Goal: Navigation & Orientation: Find specific page/section

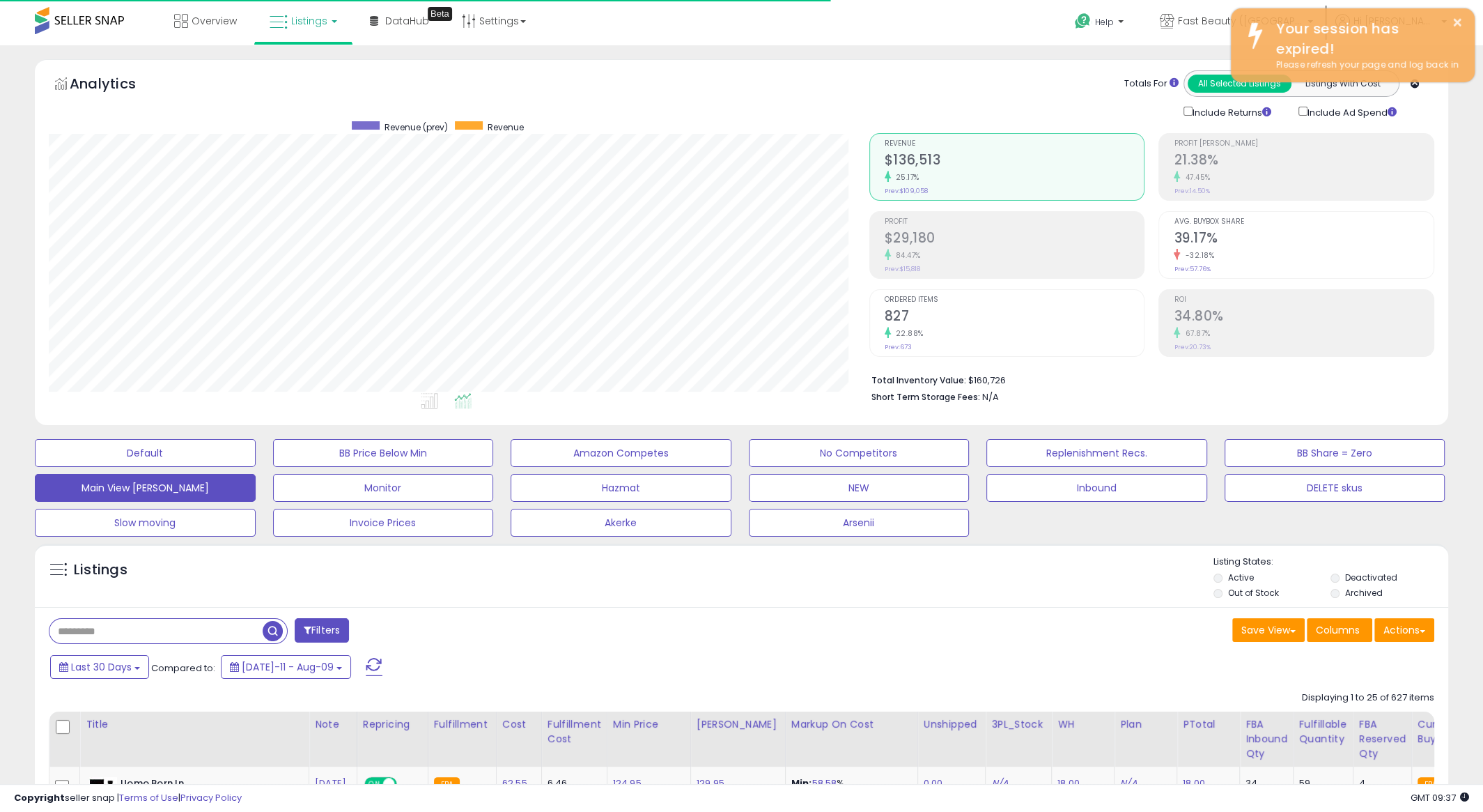
scroll to position [286, 820]
click at [875, 91] on div "Totals For All Selected Listings Listings With Cost Include Returns Include Ad …" at bounding box center [1146, 95] width 555 height 49
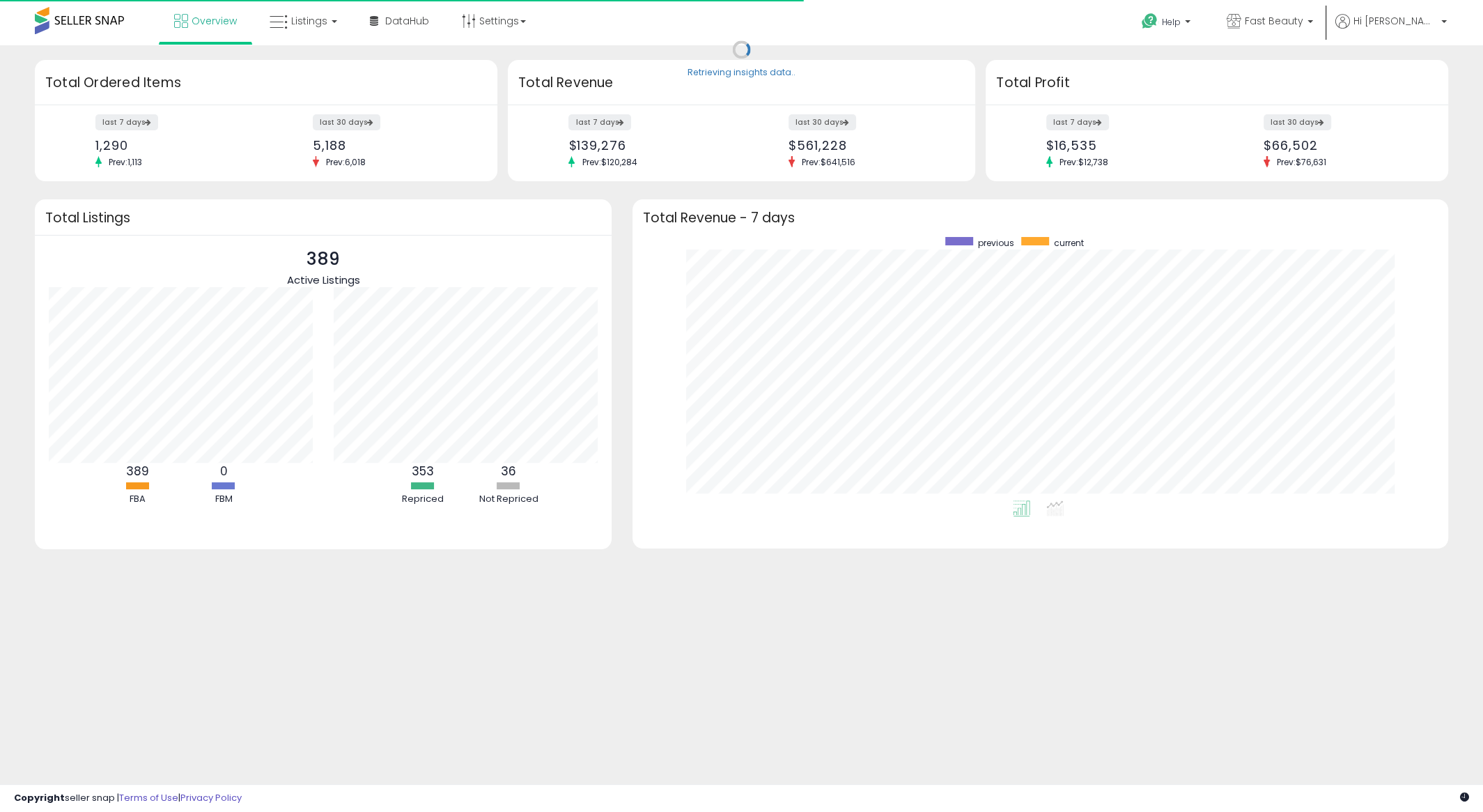
scroll to position [263, 788]
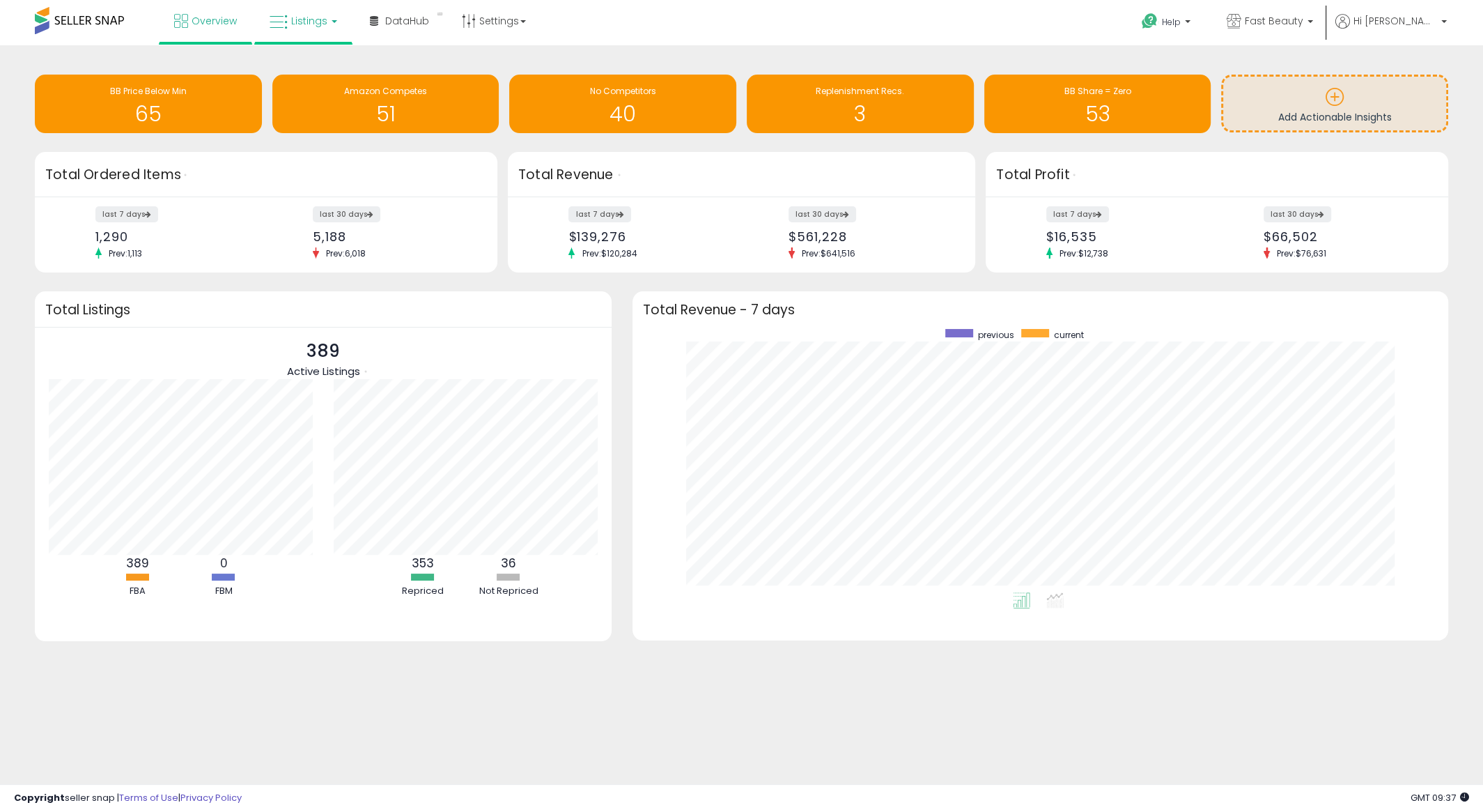
click at [331, 22] on b at bounding box center [334, 21] width 5 height 3
click at [326, 65] on icon at bounding box center [313, 69] width 61 height 18
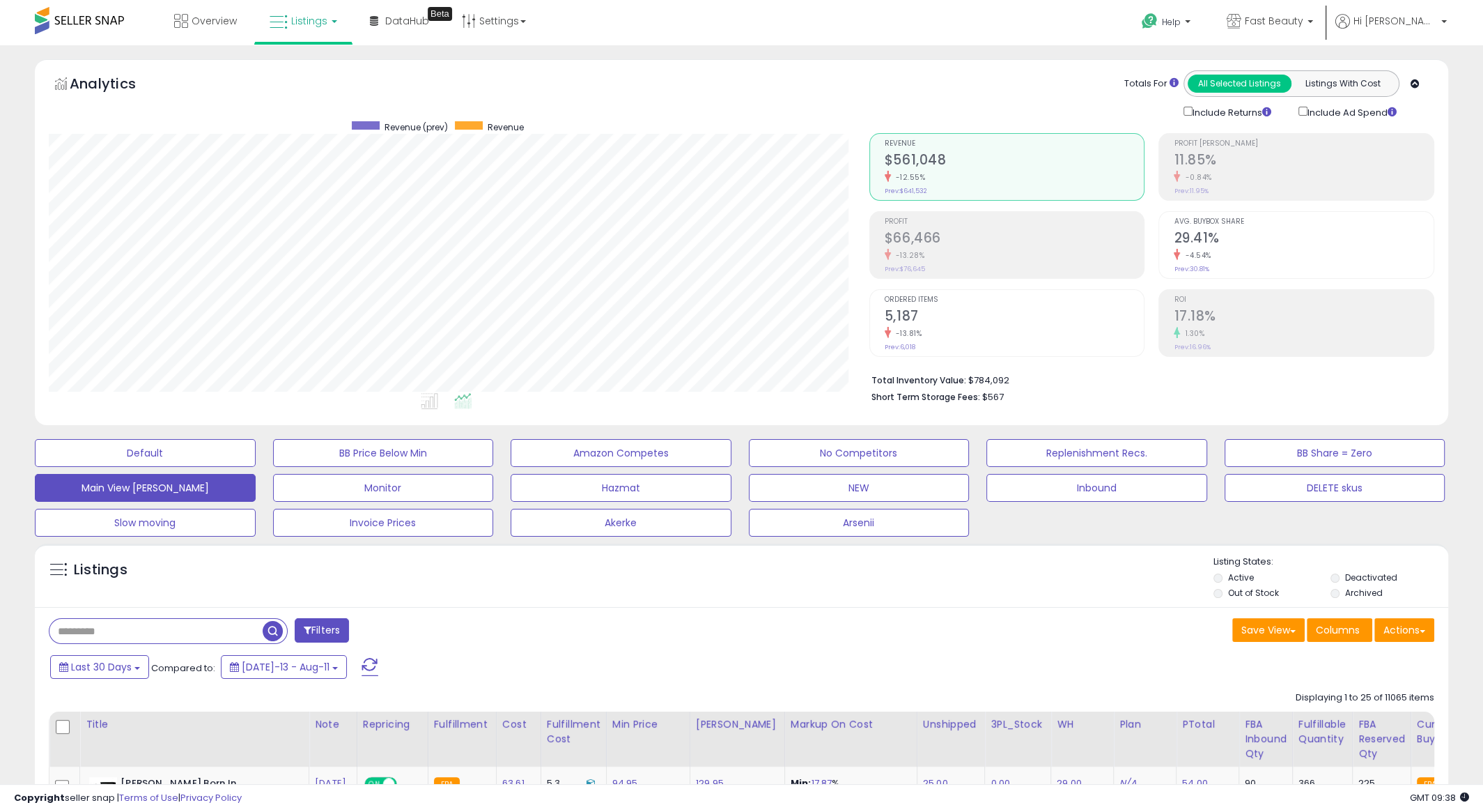
scroll to position [286, 820]
